Goal: Share content

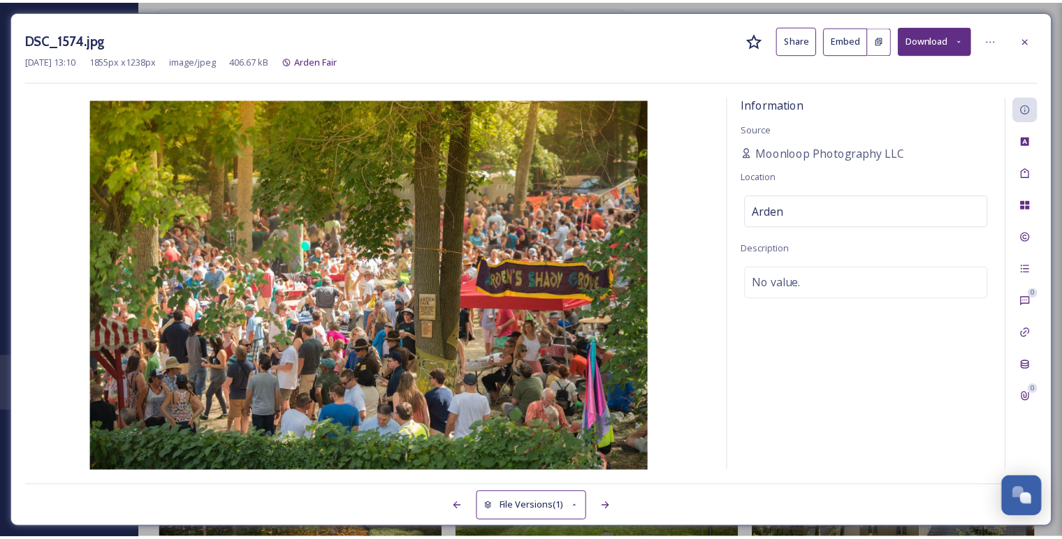
scroll to position [1661, 0]
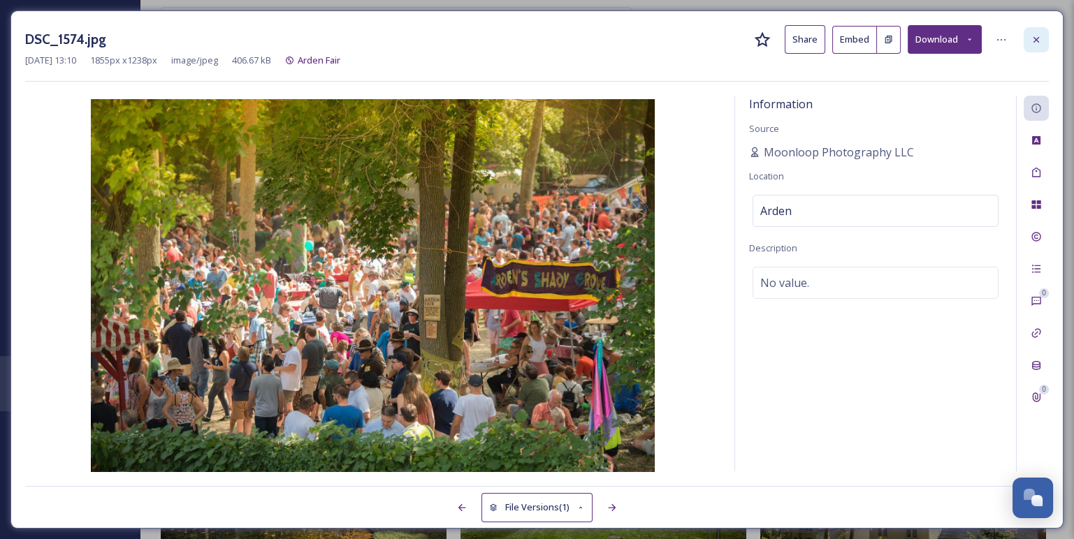
click at [1031, 35] on icon at bounding box center [1035, 39] width 11 height 11
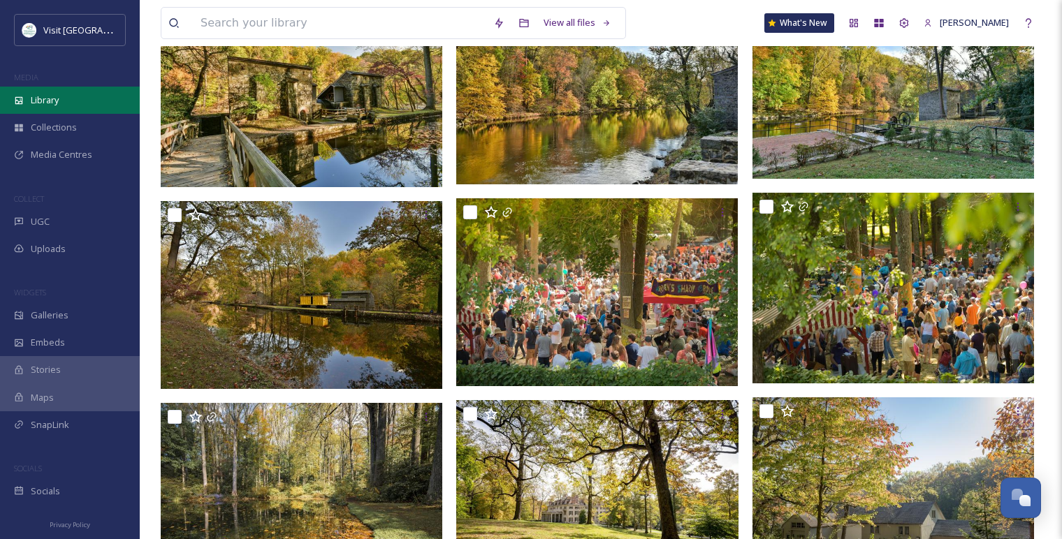
click at [66, 101] on div "Library" at bounding box center [70, 100] width 140 height 27
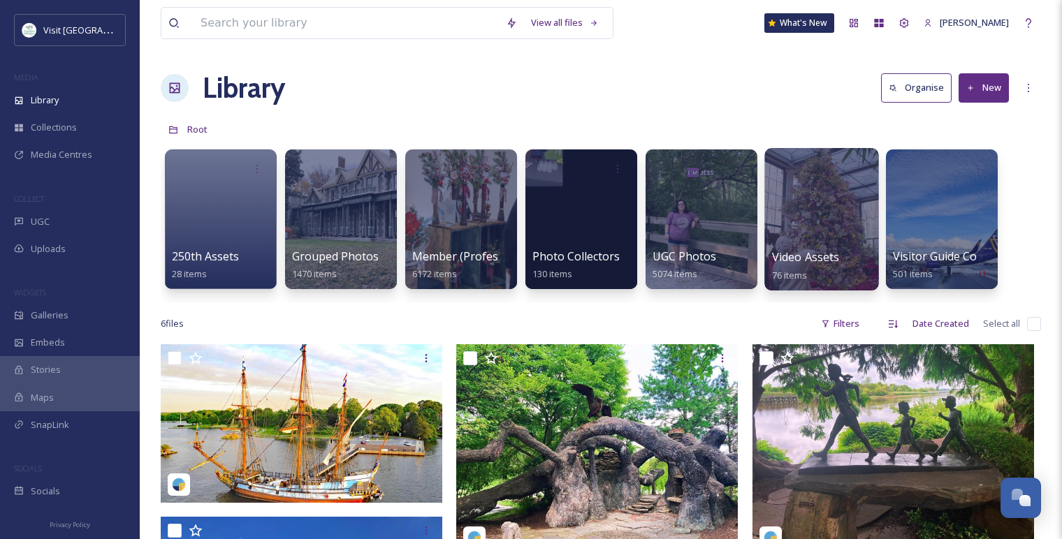
click at [793, 233] on div at bounding box center [821, 219] width 114 height 142
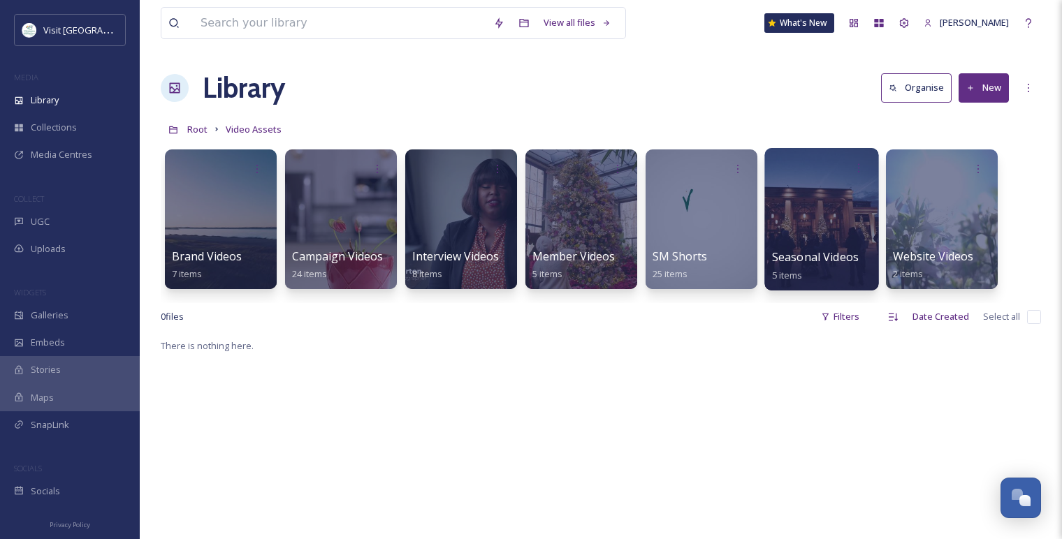
click at [820, 203] on div at bounding box center [821, 219] width 114 height 142
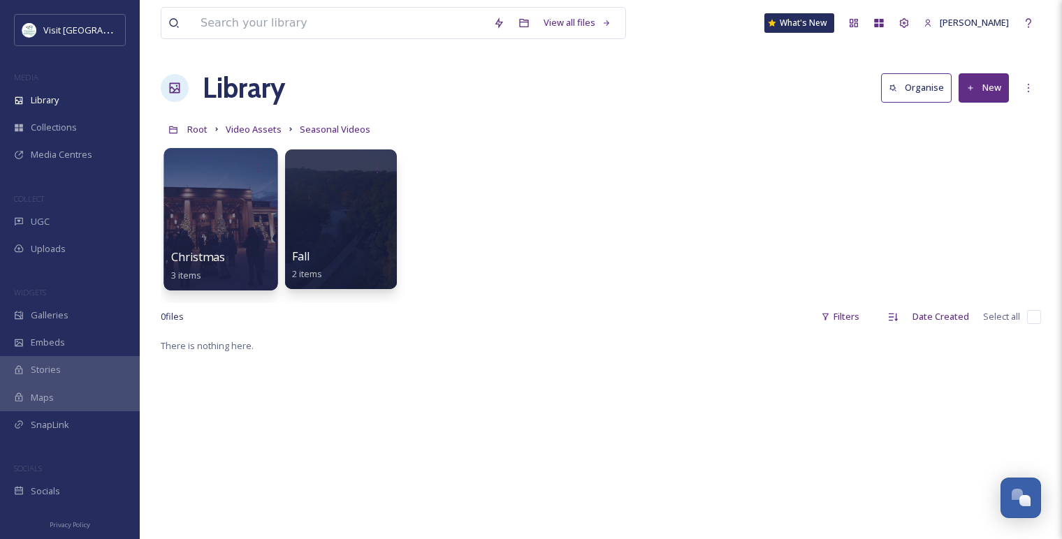
click at [218, 226] on div at bounding box center [220, 219] width 114 height 142
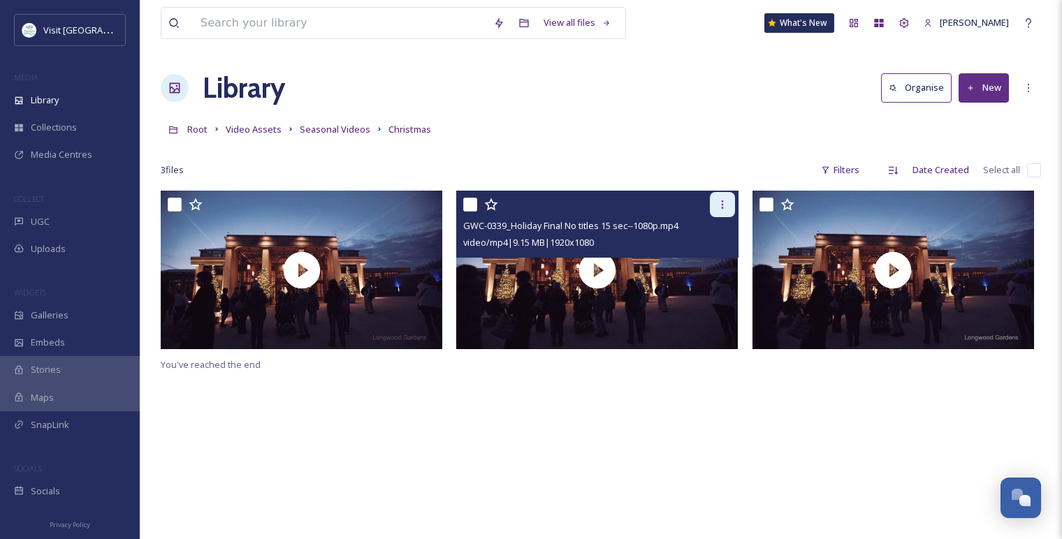
click at [719, 205] on icon at bounding box center [722, 204] width 11 height 11
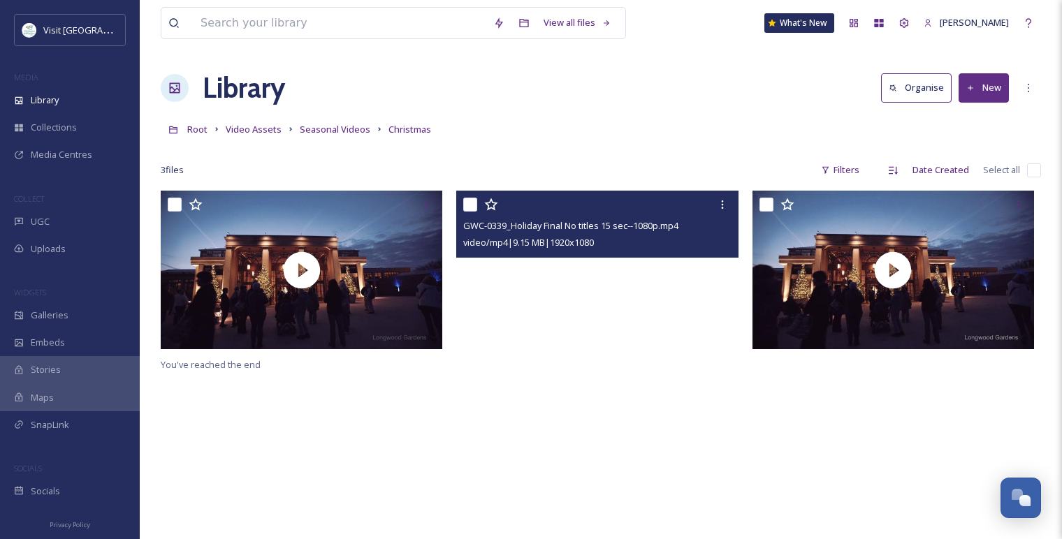
click at [525, 258] on video "GWC-0339_Holiday Final No titles 15 sec--1080p.mp4" at bounding box center [596, 270] width 281 height 159
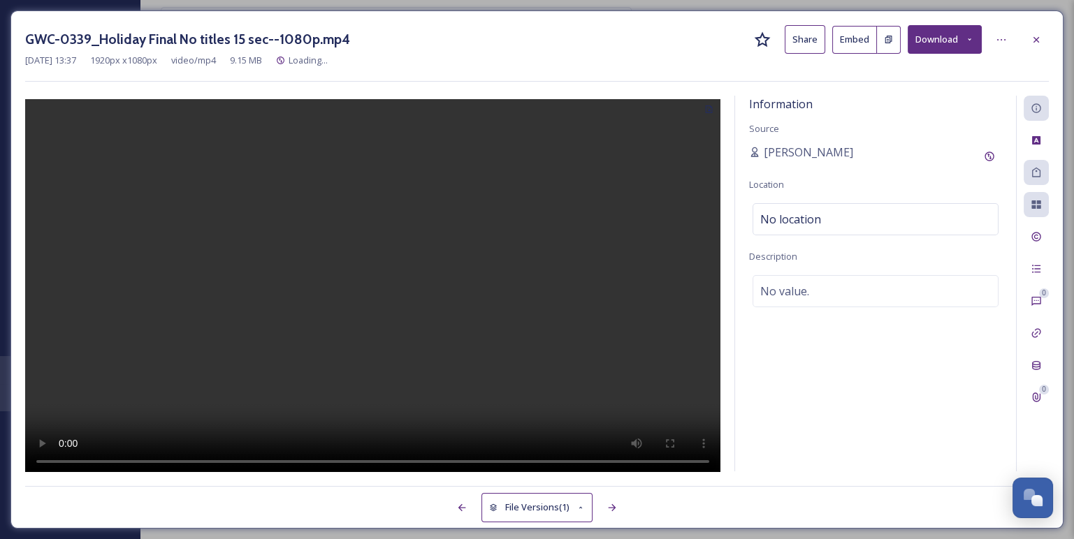
click at [819, 43] on button "Share" at bounding box center [804, 39] width 41 height 29
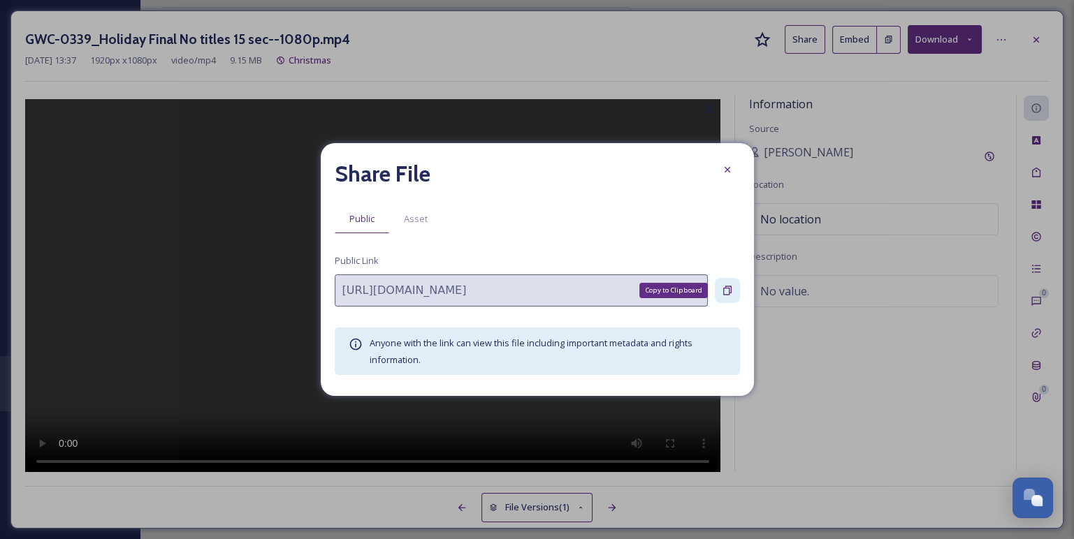
click at [729, 291] on icon at bounding box center [727, 290] width 11 height 11
click at [402, 214] on div "Asset" at bounding box center [415, 219] width 53 height 29
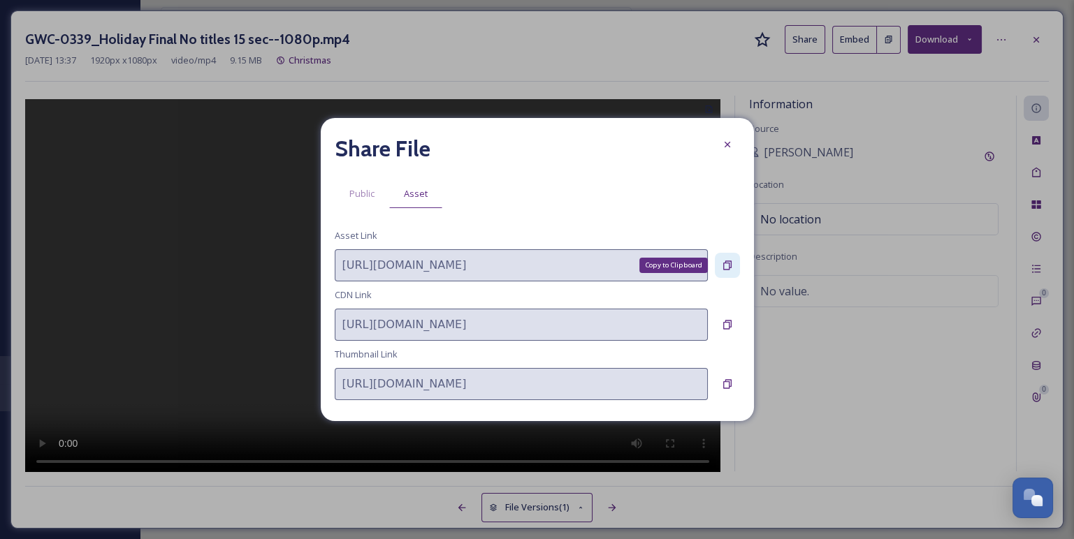
click at [724, 265] on icon at bounding box center [727, 265] width 11 height 11
click at [728, 138] on div at bounding box center [727, 144] width 25 height 25
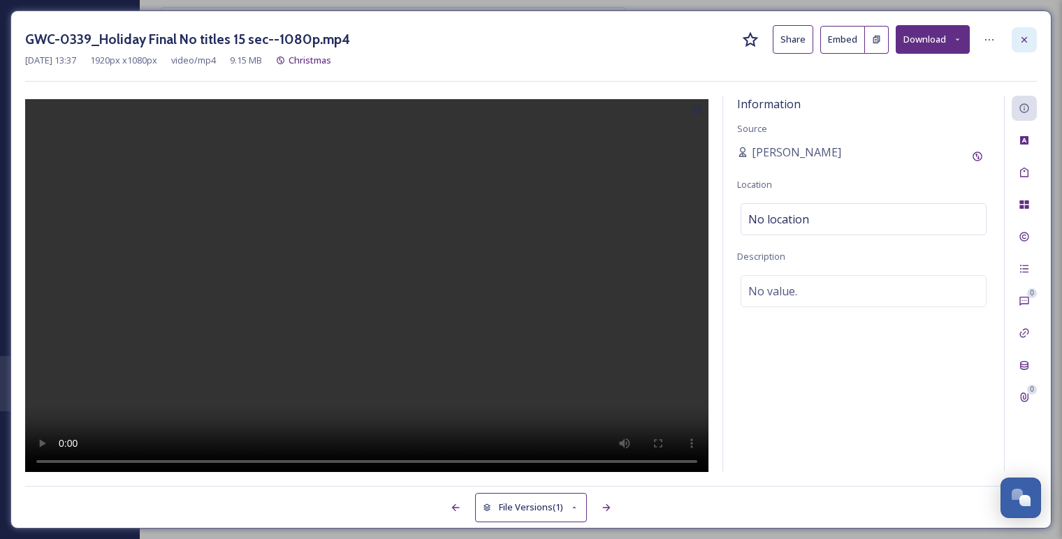
click at [1025, 38] on icon at bounding box center [1023, 39] width 11 height 11
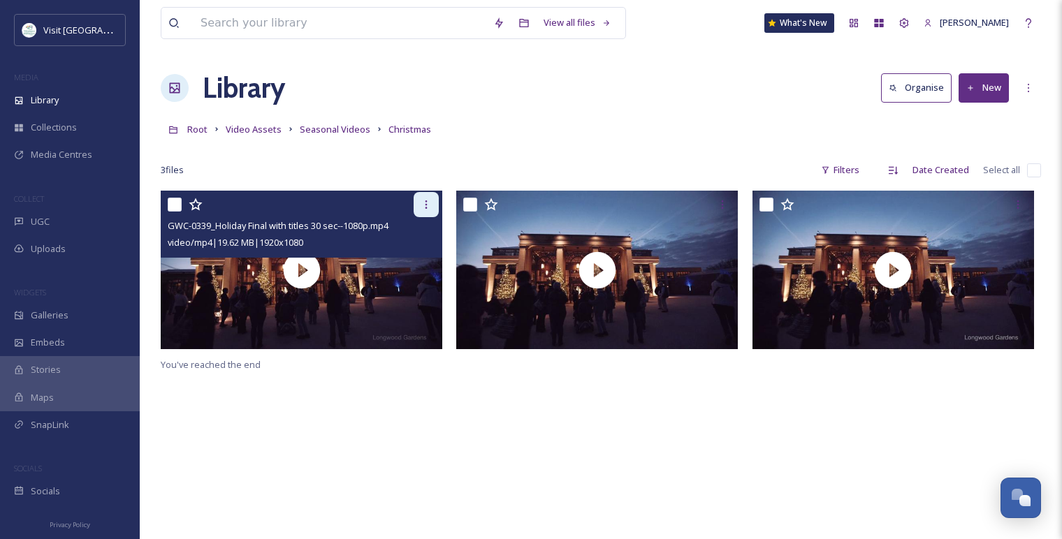
click at [420, 204] on icon at bounding box center [425, 204] width 11 height 11
click at [302, 214] on div at bounding box center [303, 204] width 271 height 25
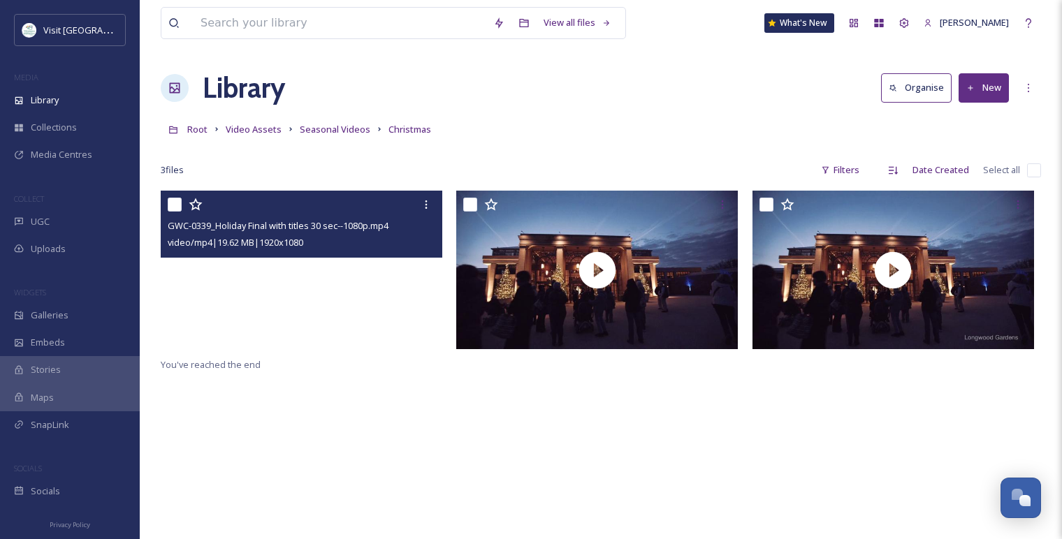
click at [346, 272] on video "GWC-0339_Holiday Final with titles 30 sec--1080p.mp4" at bounding box center [301, 270] width 281 height 159
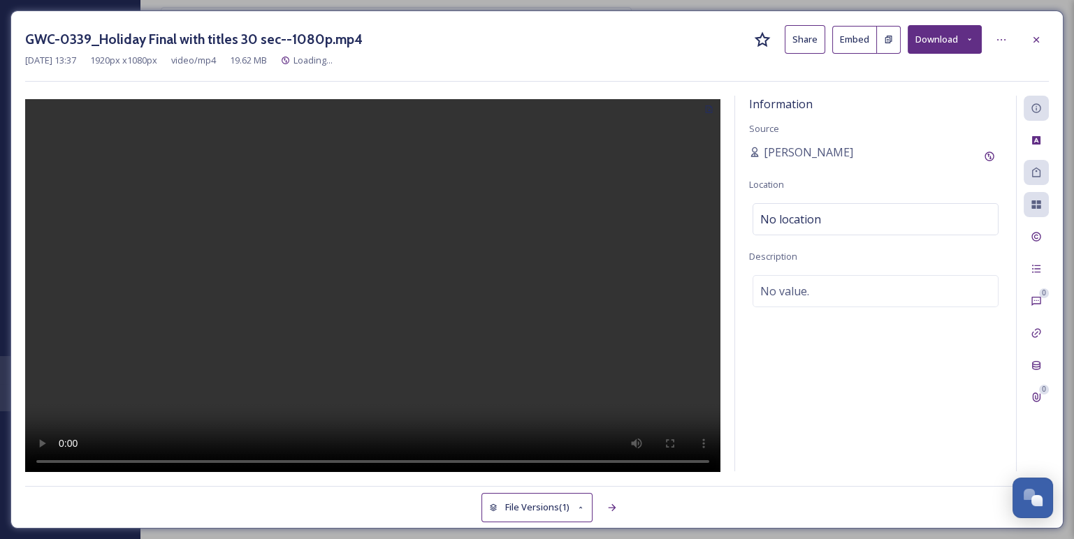
click at [820, 43] on button "Share" at bounding box center [804, 39] width 41 height 29
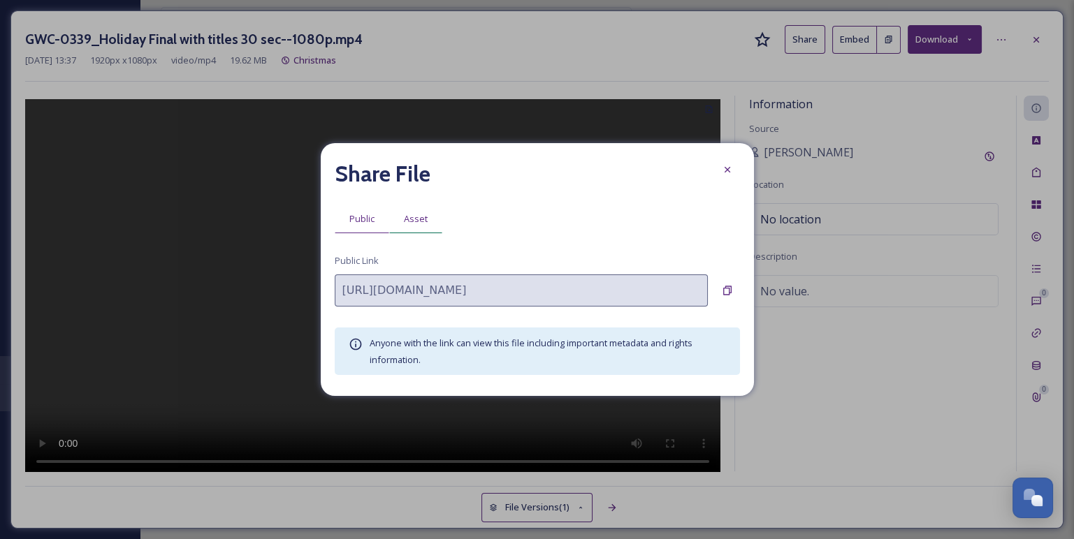
click at [402, 226] on div "Asset" at bounding box center [415, 219] width 53 height 29
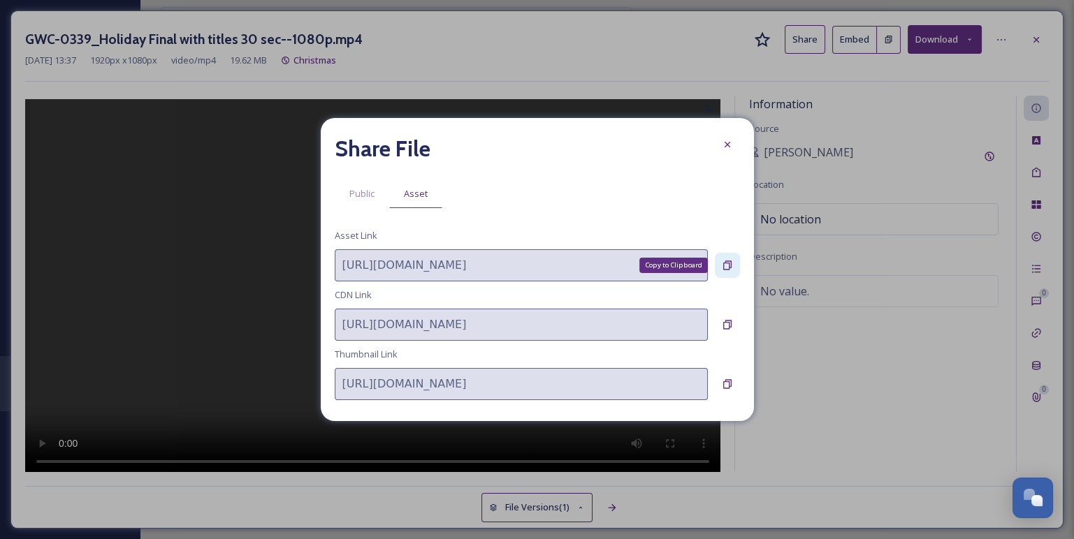
click at [731, 270] on icon at bounding box center [727, 265] width 11 height 11
